Goal: Find specific page/section: Find specific page/section

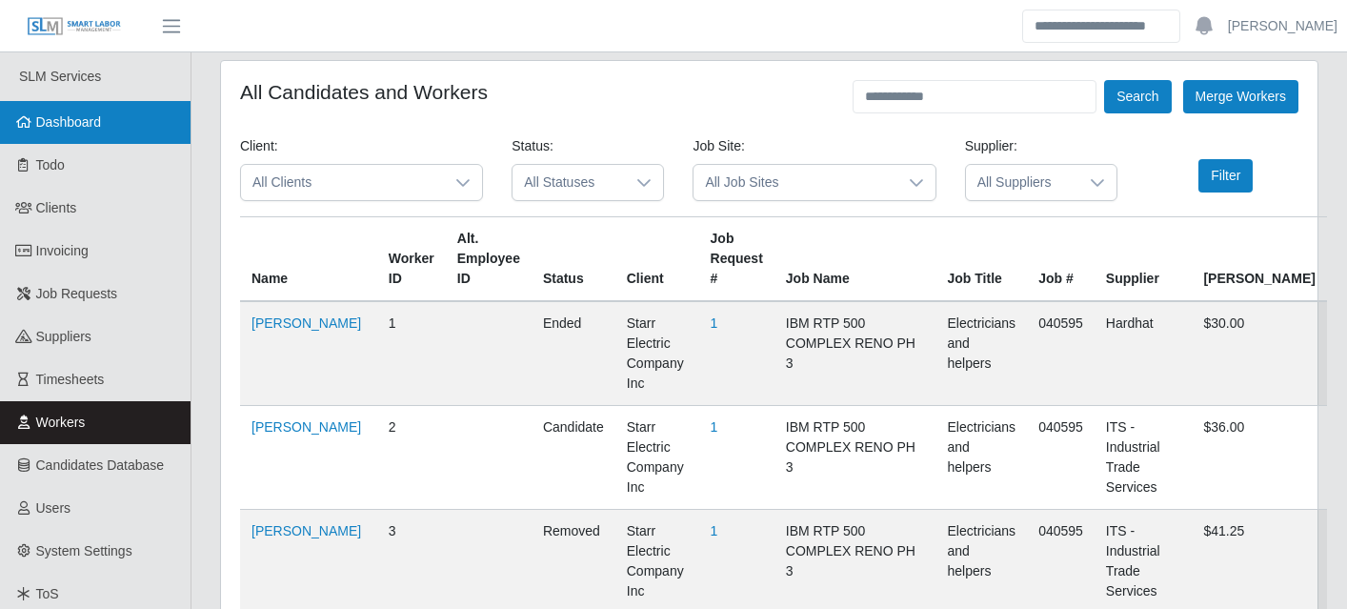
click at [112, 134] on link "Dashboard" at bounding box center [95, 122] width 191 height 43
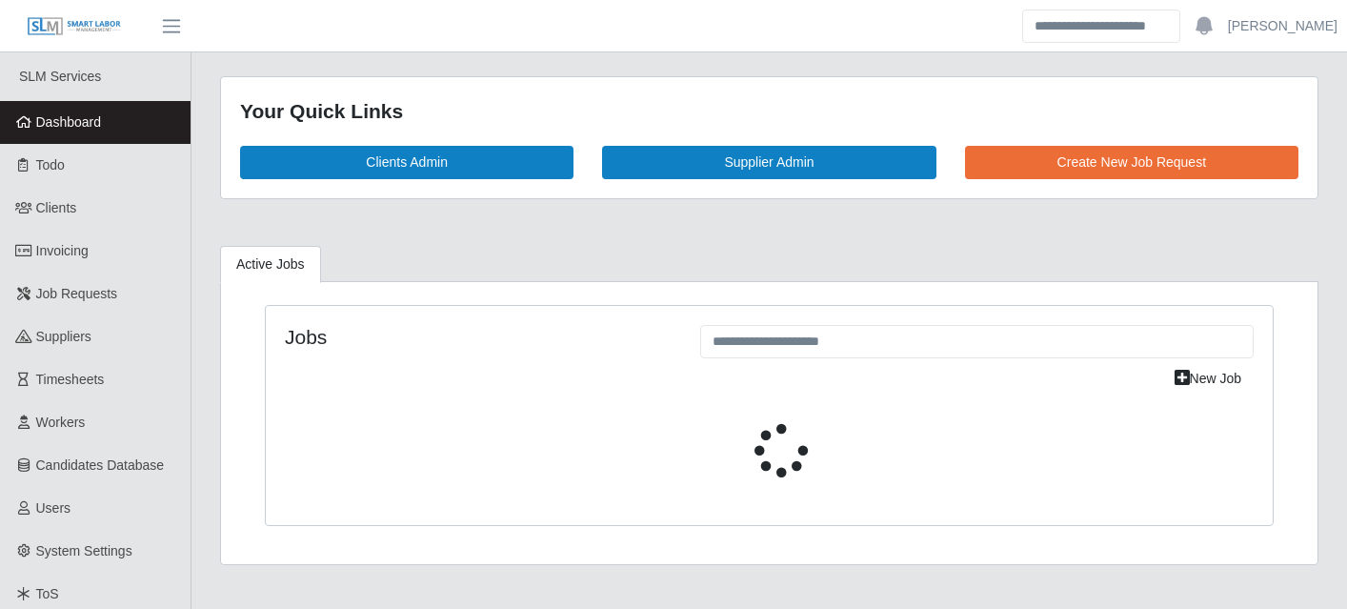
select select "****"
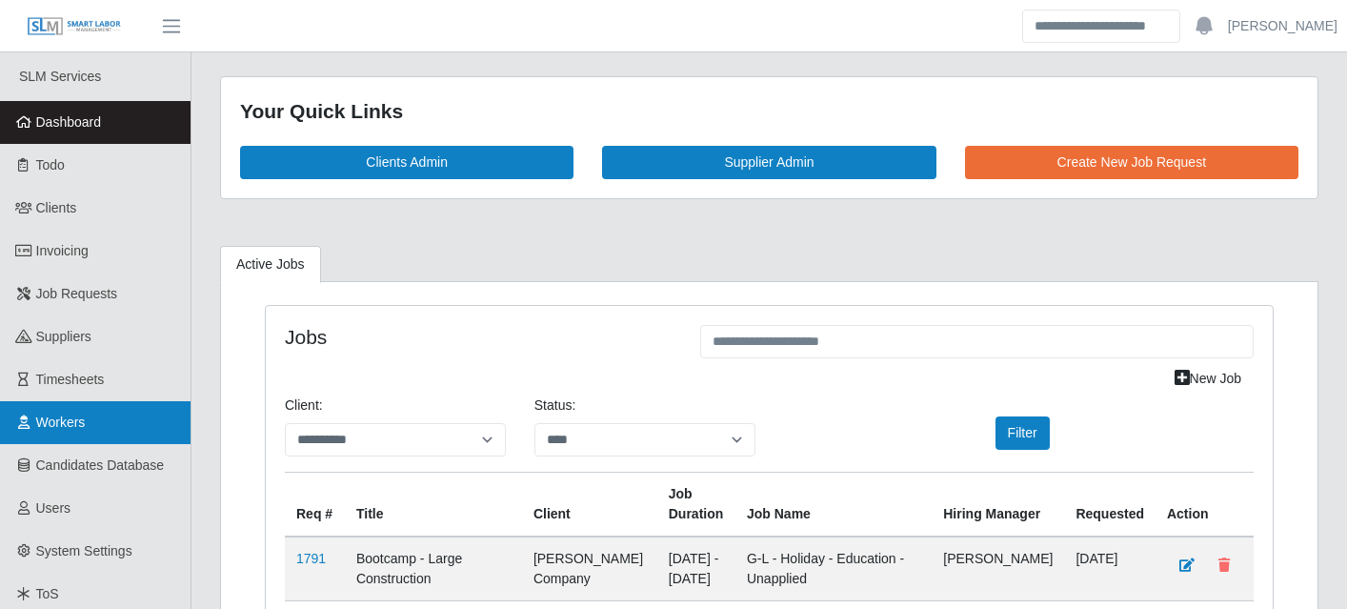
click at [136, 405] on link "Workers" at bounding box center [95, 422] width 191 height 43
